Goal: Information Seeking & Learning: Find specific fact

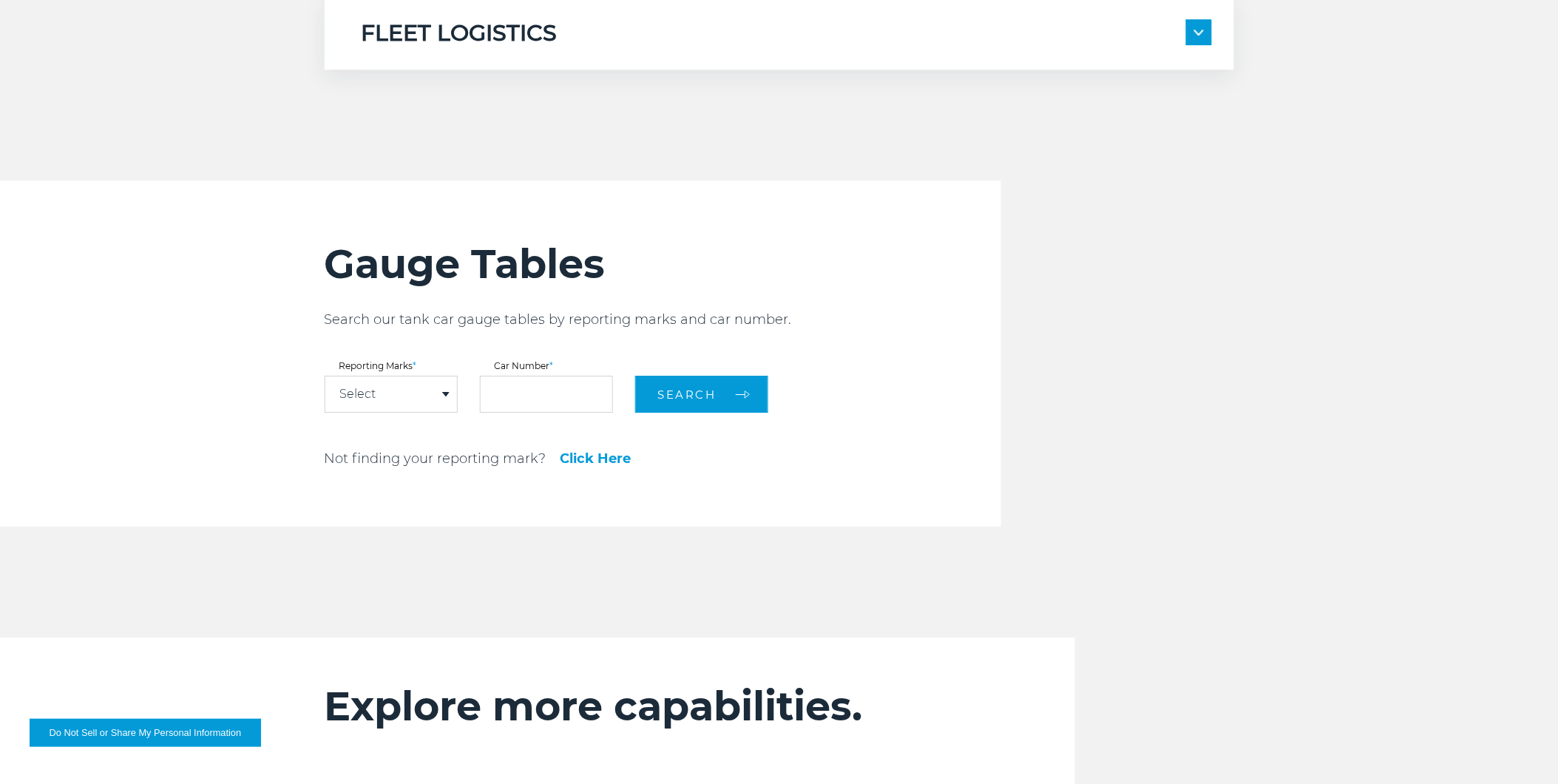
scroll to position [1551, 0]
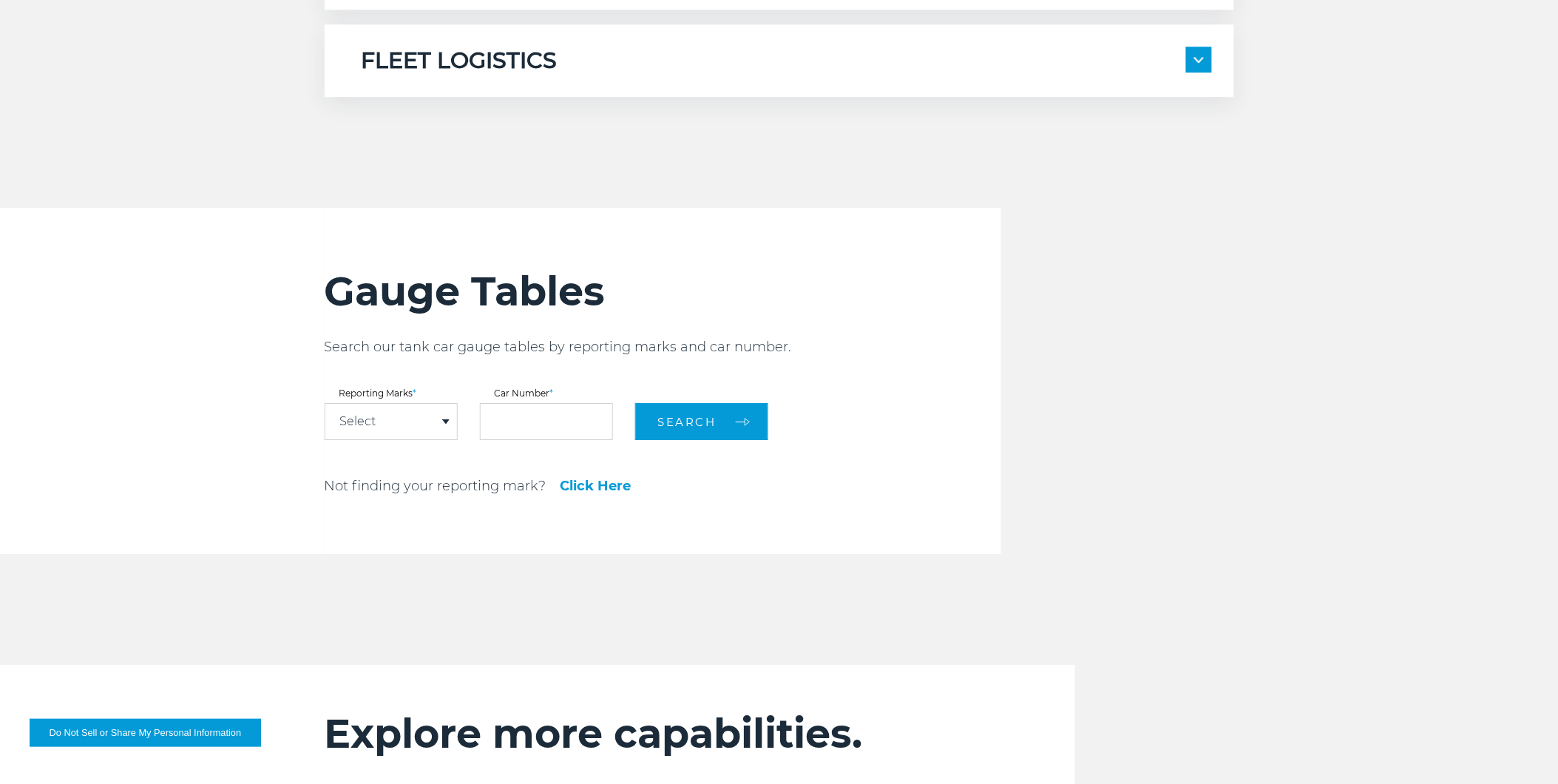
click at [590, 483] on link "Click Here" at bounding box center [596, 486] width 71 height 14
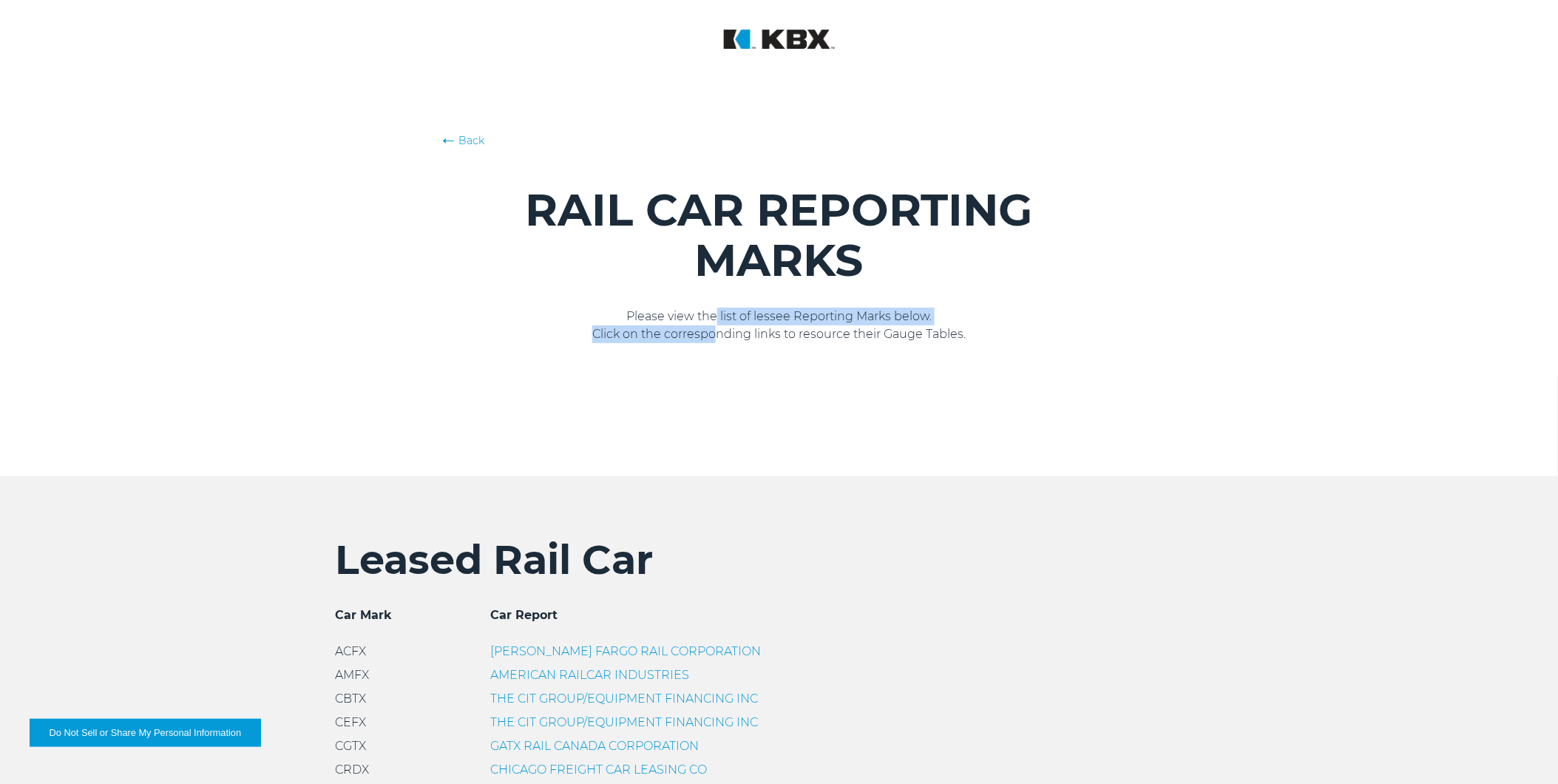
drag, startPoint x: 715, startPoint y: 305, endPoint x: 707, endPoint y: 364, distance: 59.5
click at [707, 364] on div "Back RAIL CAR REPORTING MARKS Please view the list of lessee Reporting Marks be…" at bounding box center [779, 238] width 1558 height 476
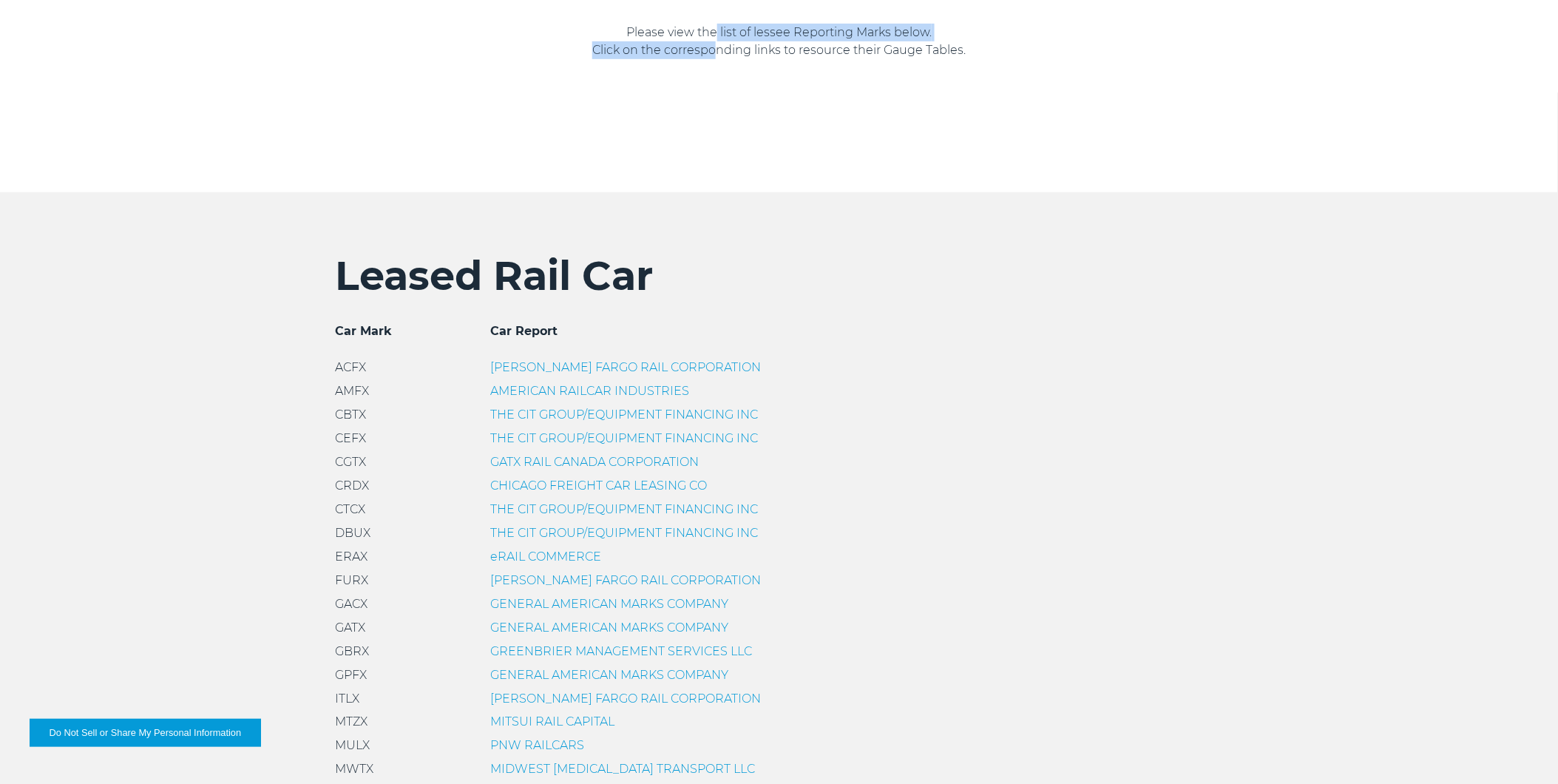
scroll to position [575, 0]
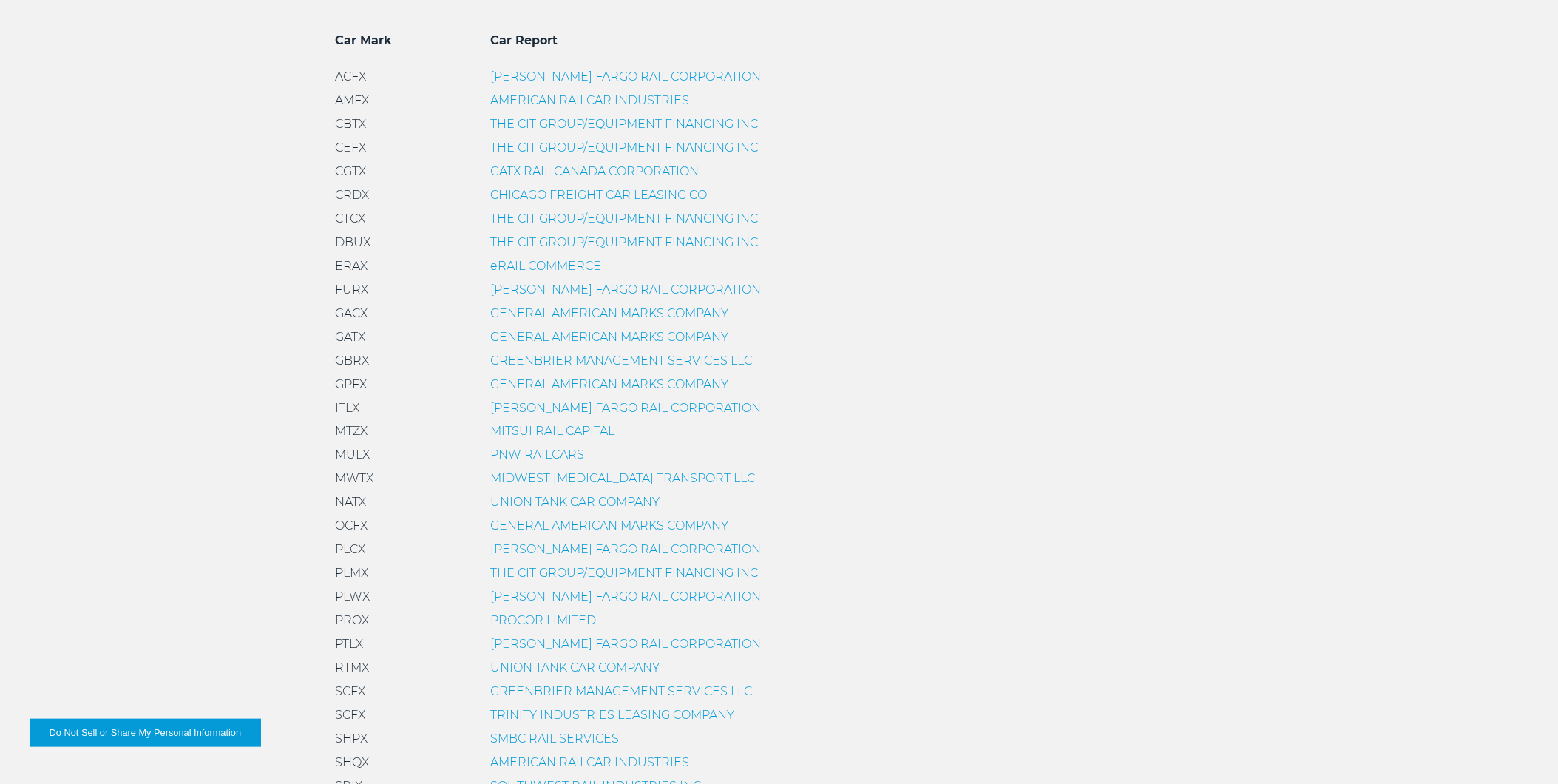
click at [556, 290] on link "WELLS FARGO RAIL CORPORATION" at bounding box center [626, 289] width 271 height 14
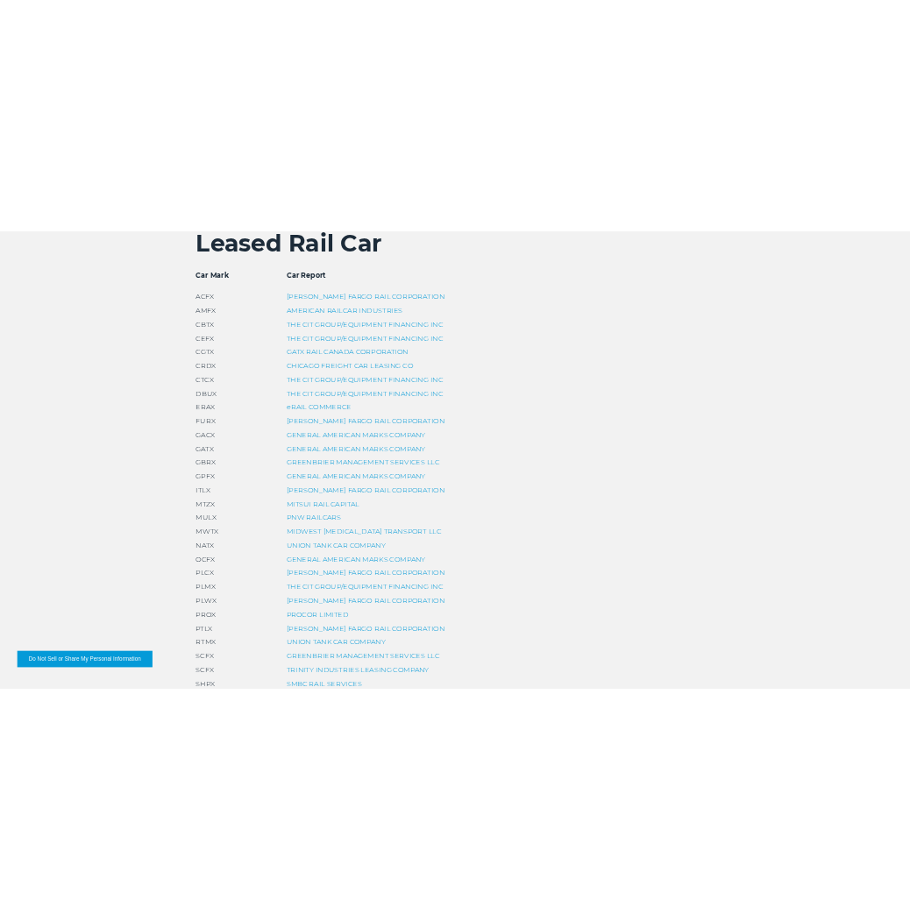
scroll to position [0, 0]
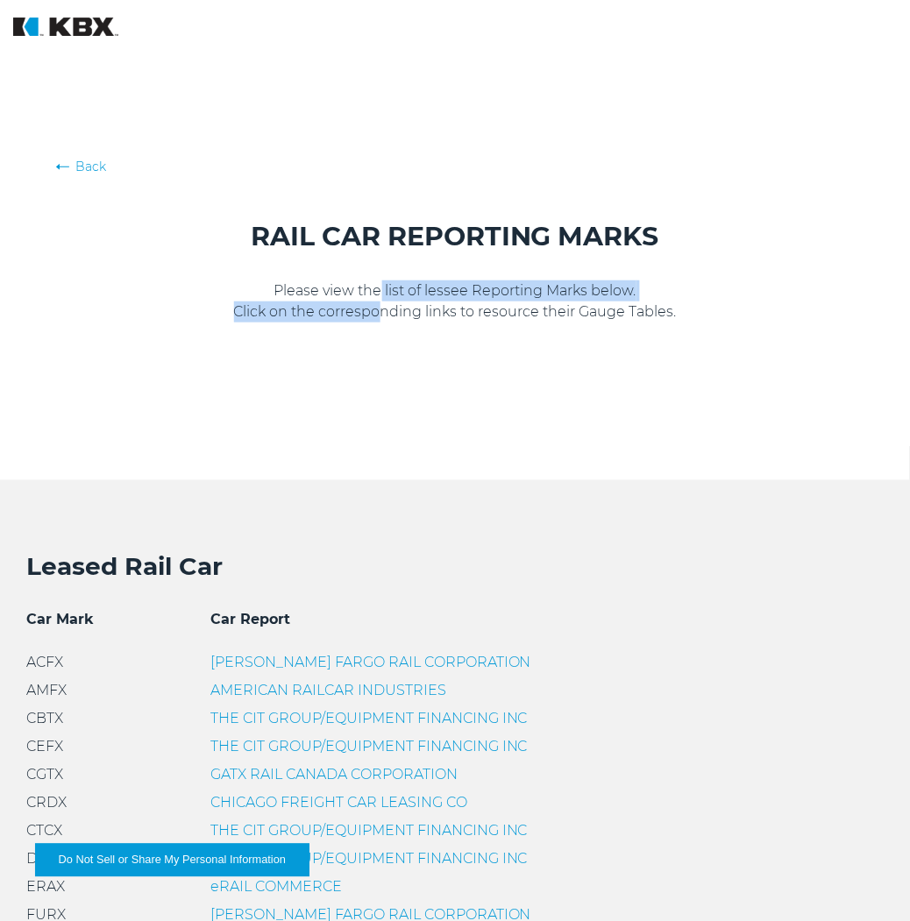
click at [357, 422] on div "Back RAIL CAR REPORTING MARKS Please view the list of lessee Reporting Marks be…" at bounding box center [455, 240] width 910 height 480
click at [424, 305] on p "Please view the list of lessee Reporting Marks below. Click on the correspondin…" at bounding box center [454, 301] width 797 height 42
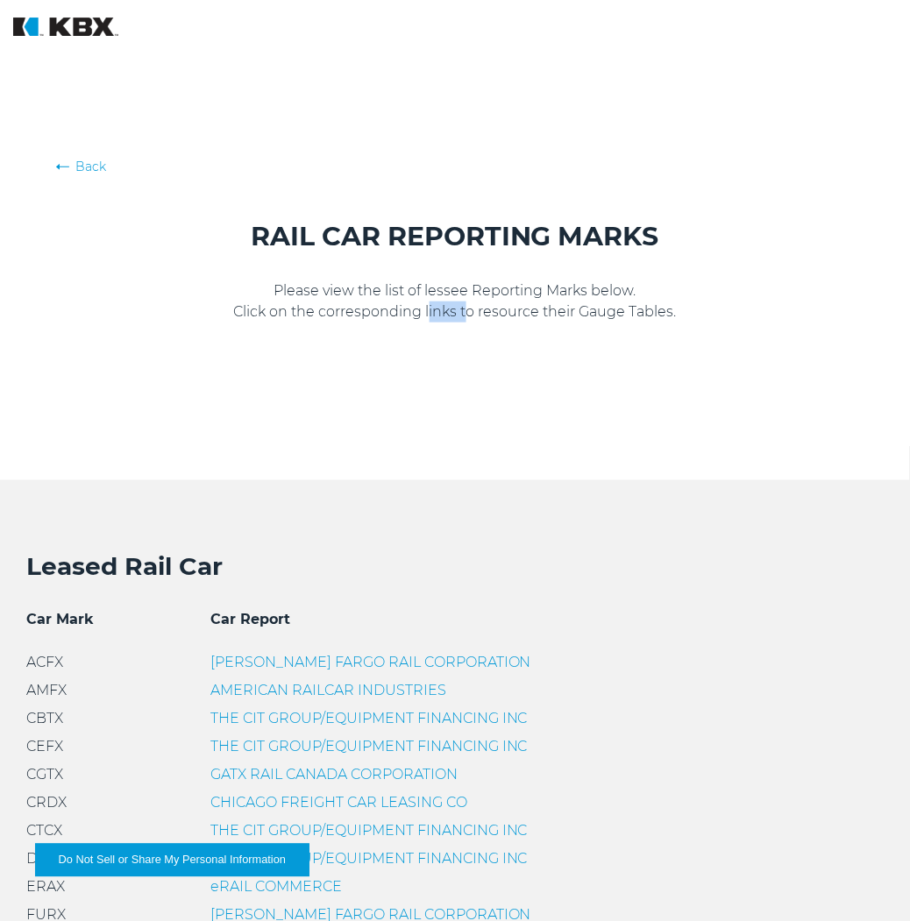
click at [424, 305] on p "Please view the list of lessee Reporting Marks below. Click on the correspondin…" at bounding box center [454, 301] width 797 height 42
drag, startPoint x: 424, startPoint y: 305, endPoint x: 378, endPoint y: 287, distance: 50.0
click at [378, 287] on p "Please view the list of lessee Reporting Marks below. Click on the correspondin…" at bounding box center [454, 301] width 797 height 42
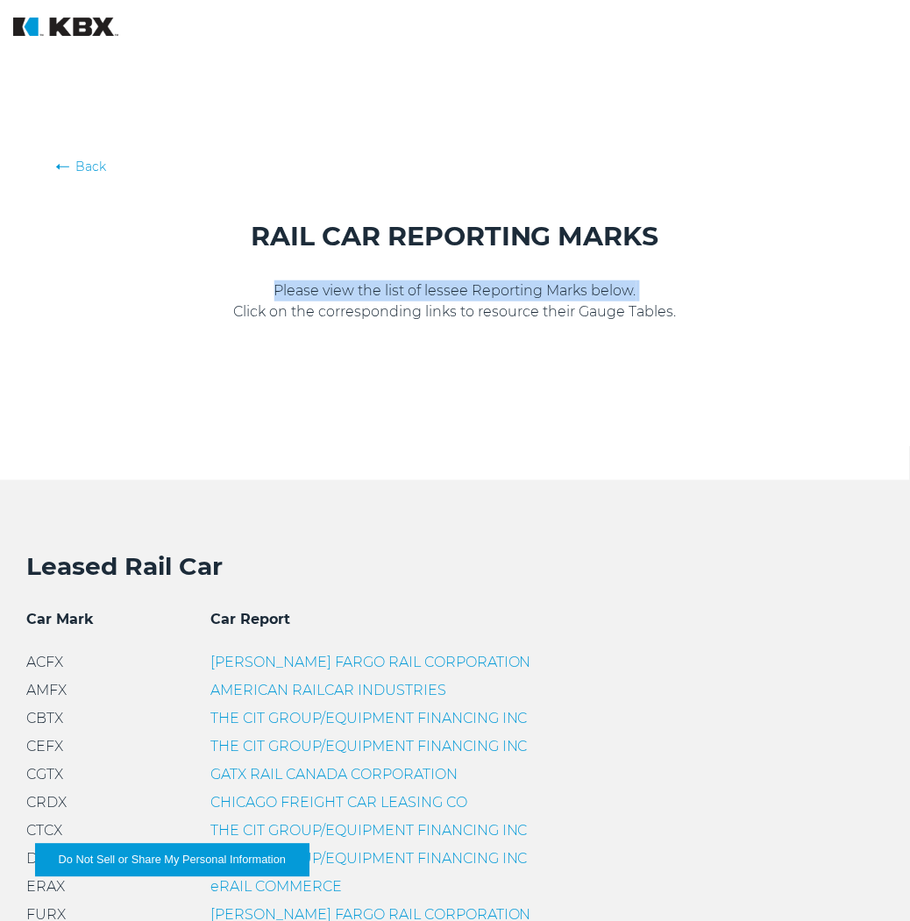
click at [378, 287] on p "Please view the list of lessee Reporting Marks below. Click on the correspondin…" at bounding box center [454, 301] width 797 height 42
drag, startPoint x: 378, startPoint y: 287, endPoint x: 366, endPoint y: 304, distance: 20.9
click at [366, 304] on p "Please view the list of lessee Reporting Marks below. Click on the correspondin…" at bounding box center [454, 301] width 797 height 42
drag, startPoint x: 728, startPoint y: 318, endPoint x: 231, endPoint y: 214, distance: 507.7
click at [231, 212] on div "Back RAIL CAR REPORTING MARKS Please view the list of lessee Reporting Marks be…" at bounding box center [454, 240] width 797 height 165
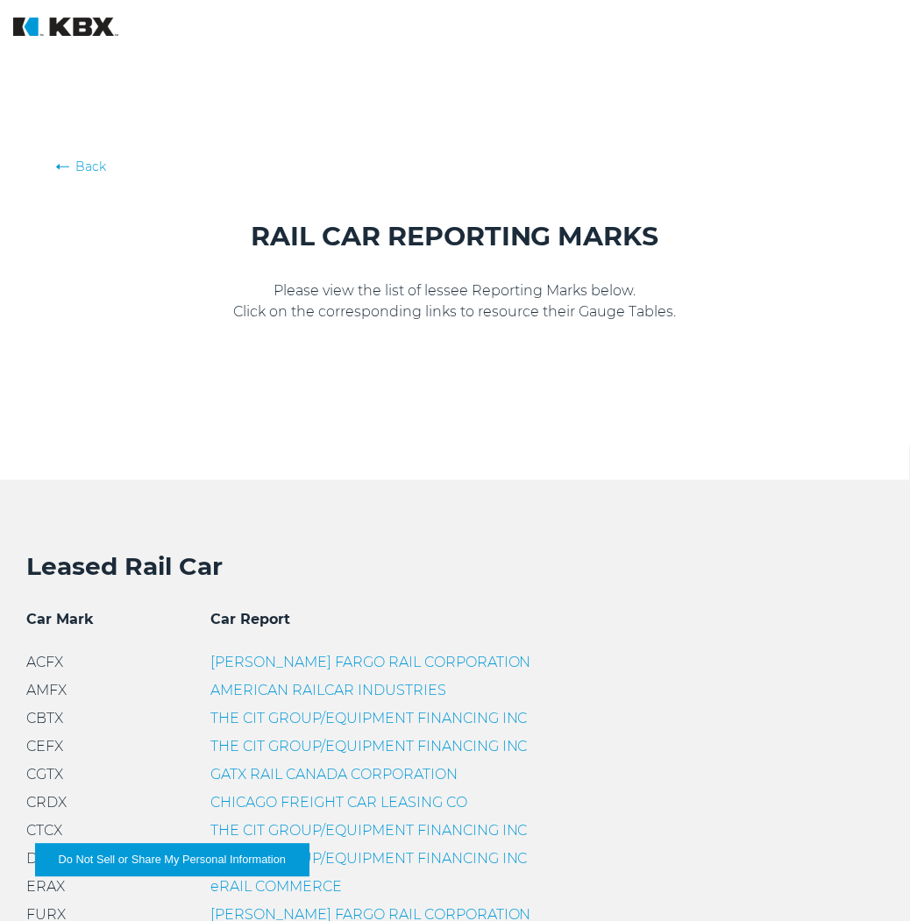
click at [285, 245] on h1 "RAIL CAR REPORTING MARKS" at bounding box center [454, 236] width 797 height 35
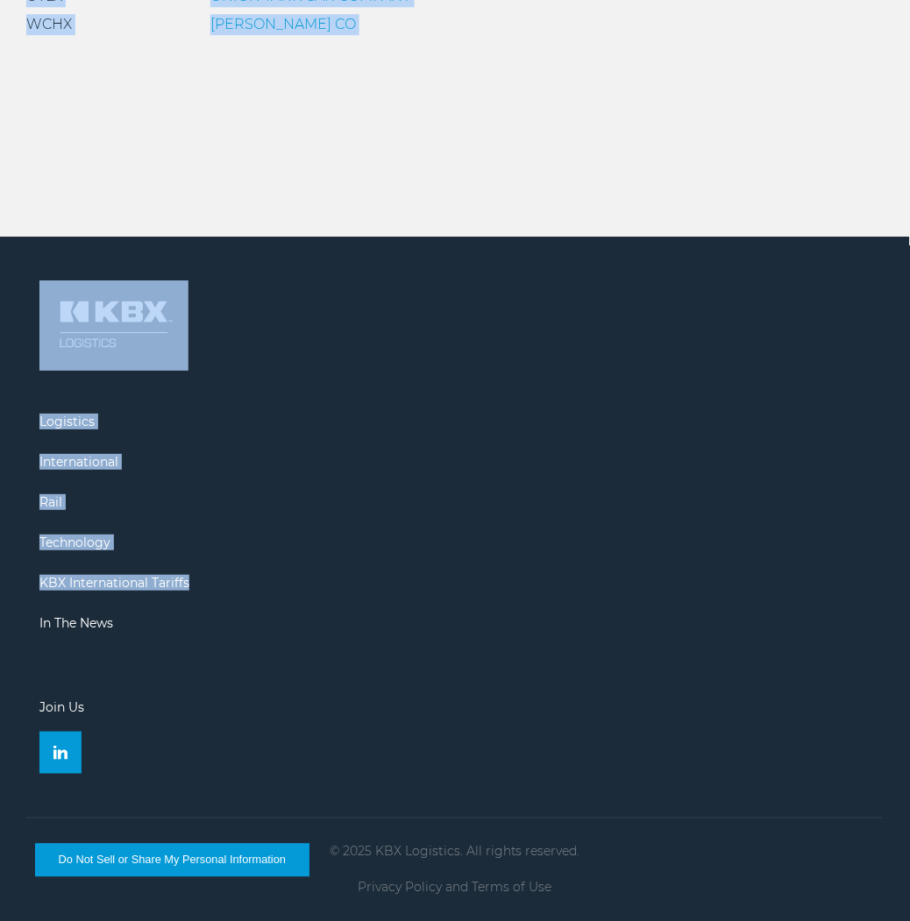
drag, startPoint x: 250, startPoint y: 221, endPoint x: 637, endPoint y: 526, distance: 493.0
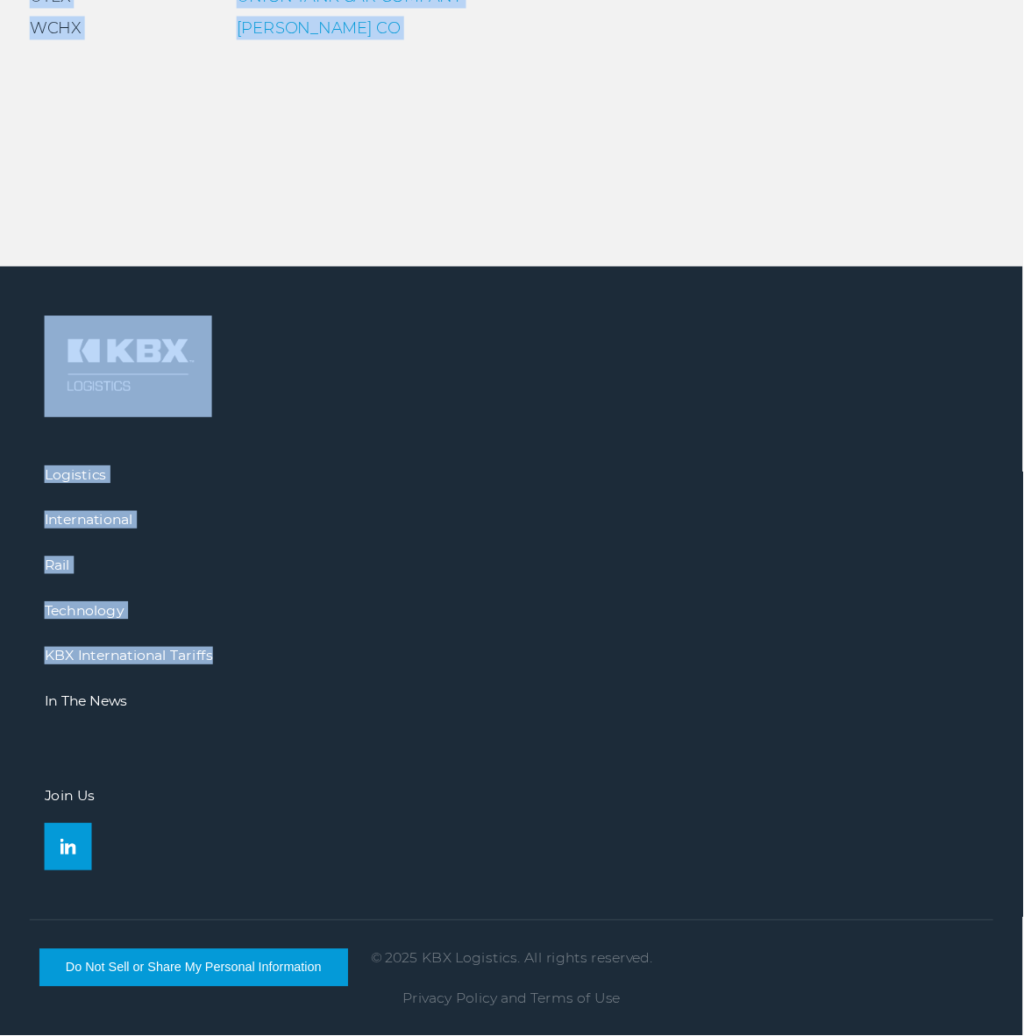
scroll to position [1645, 0]
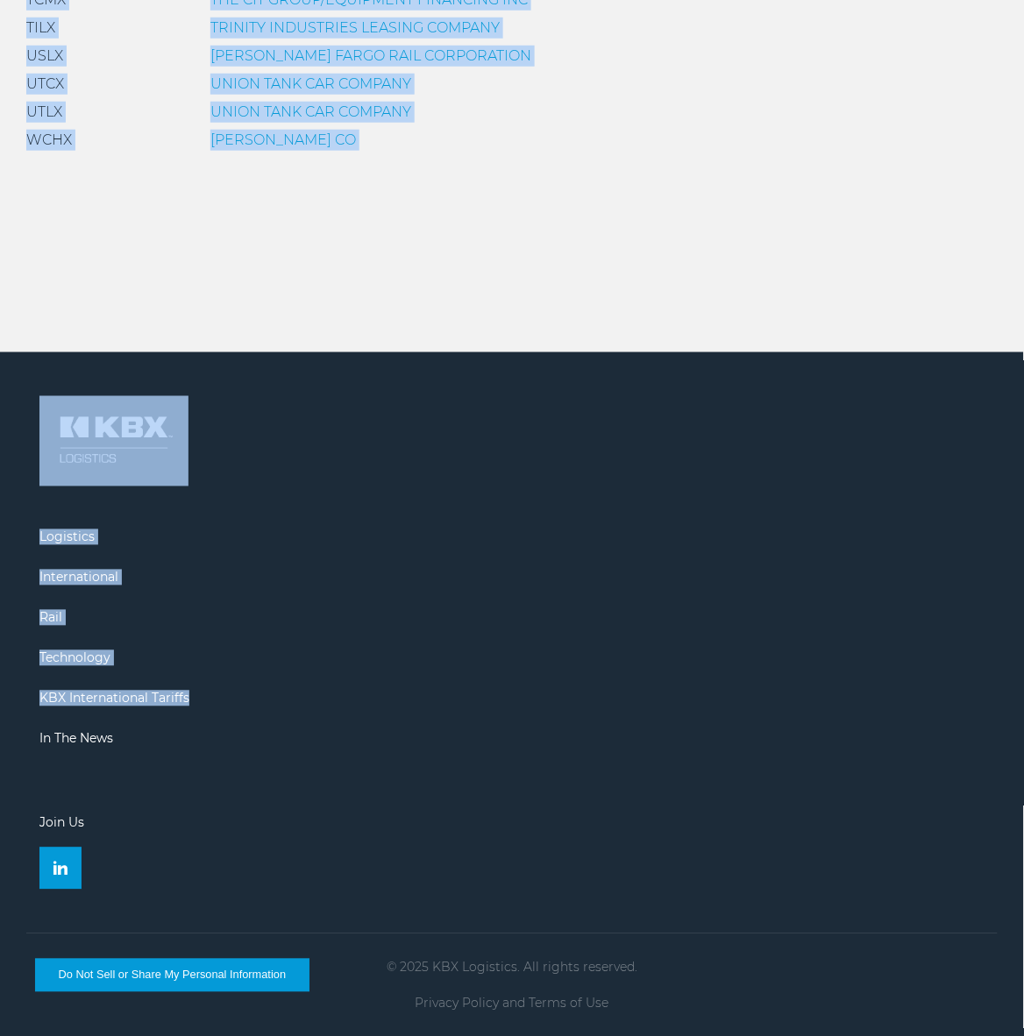
copy div "RAIL CAR REPORTING MARKS Please view the list of lessee Reporting Marks below. …"
